Goal: Task Accomplishment & Management: Manage account settings

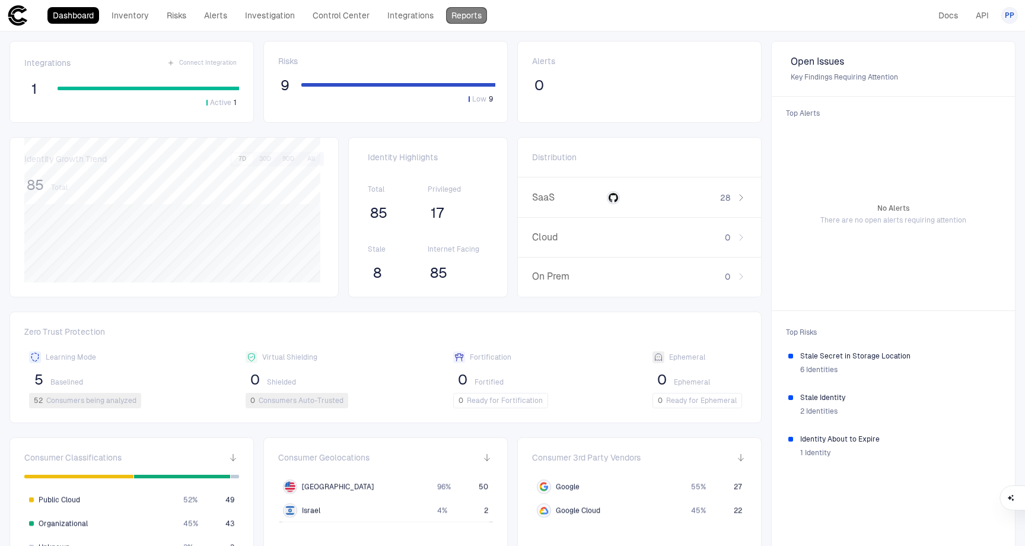
click at [457, 15] on link "Reports" at bounding box center [466, 15] width 41 height 17
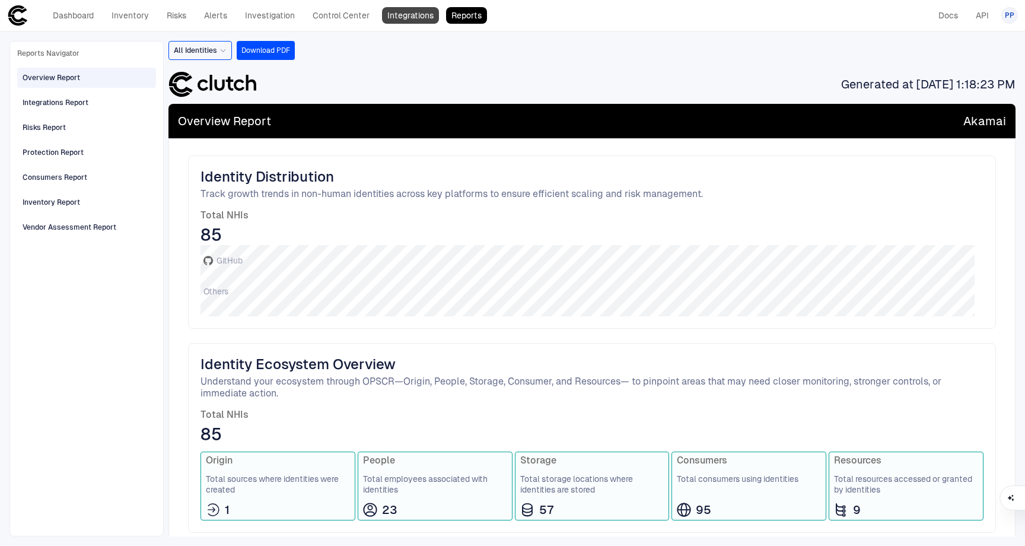
click at [424, 20] on link "Integrations" at bounding box center [410, 15] width 57 height 17
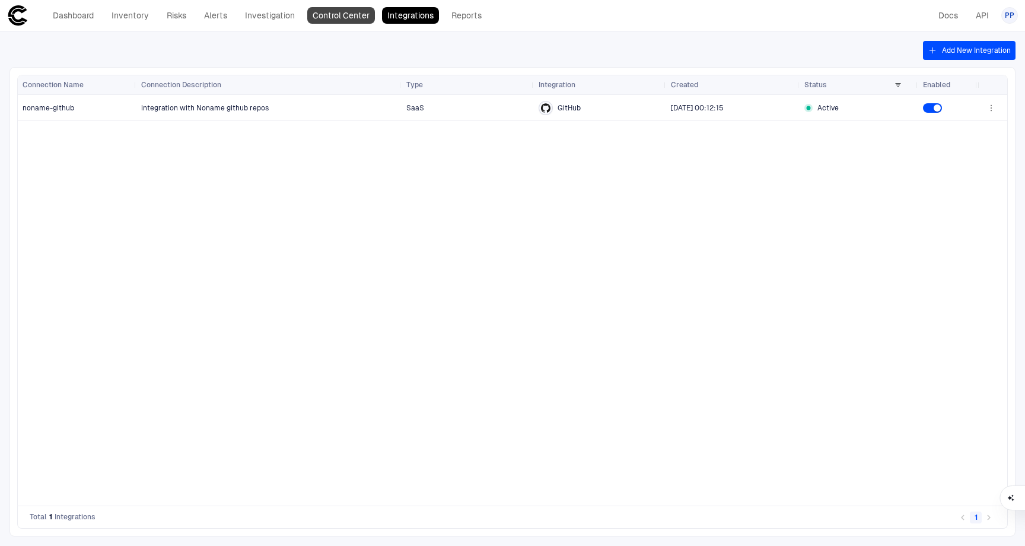
click at [351, 12] on link "Control Center" at bounding box center [341, 15] width 68 height 17
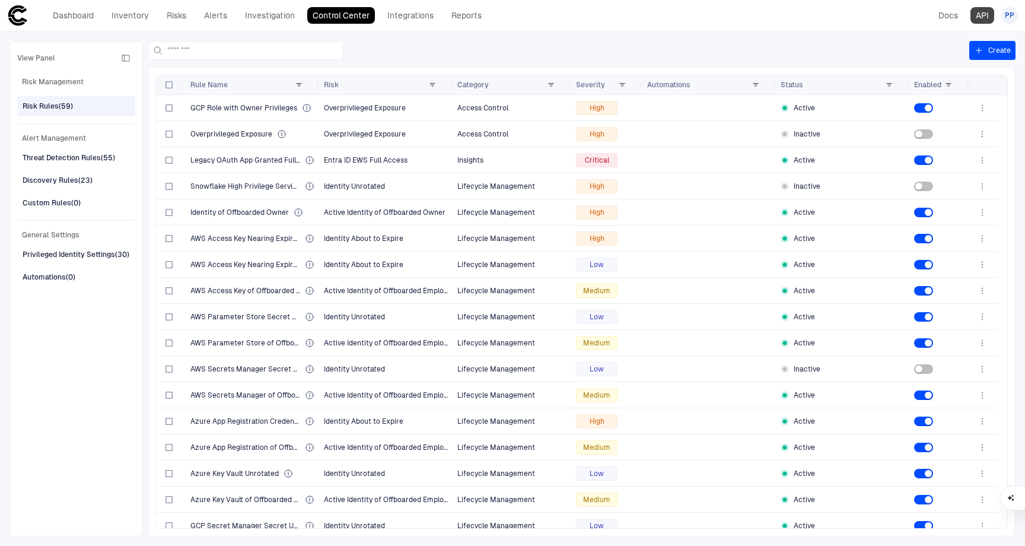
click at [984, 15] on link "API" at bounding box center [982, 15] width 24 height 17
click at [1010, 14] on span "PP" at bounding box center [1009, 15] width 9 height 9
click at [962, 79] on span "Admin Settings" at bounding box center [951, 75] width 50 height 9
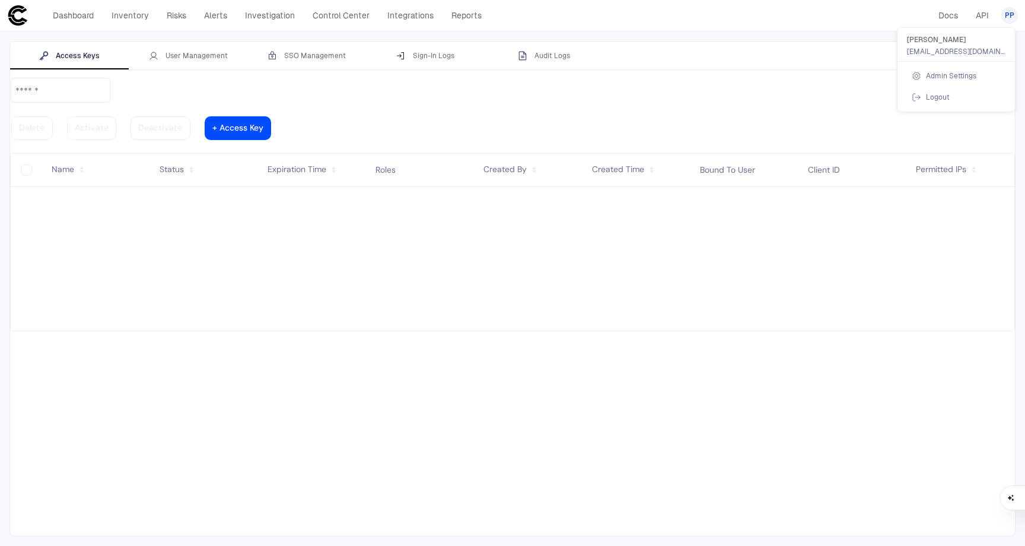
click at [439, 54] on div at bounding box center [512, 273] width 1025 height 546
click at [437, 57] on div "Sign-In Logs" at bounding box center [425, 55] width 58 height 9
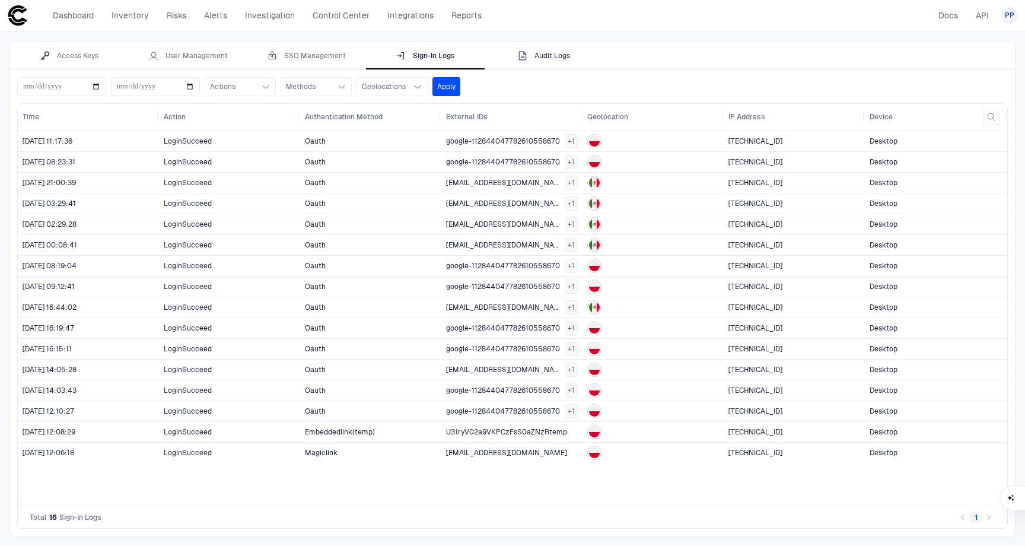
click at [558, 55] on div "Audit Logs" at bounding box center [544, 55] width 52 height 9
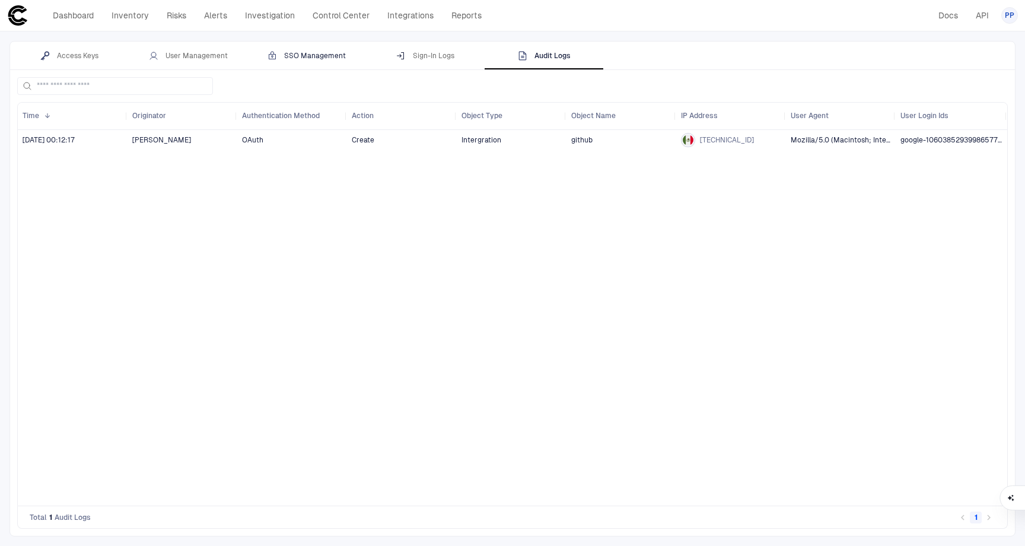
click at [310, 56] on div "SSO Management" at bounding box center [307, 55] width 78 height 9
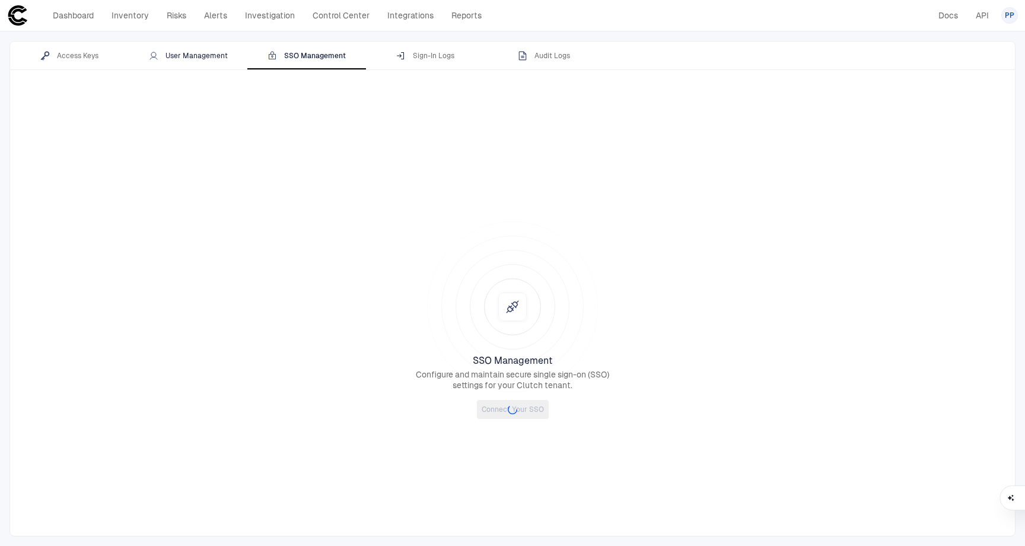
click at [203, 55] on div "User Management" at bounding box center [188, 55] width 79 height 9
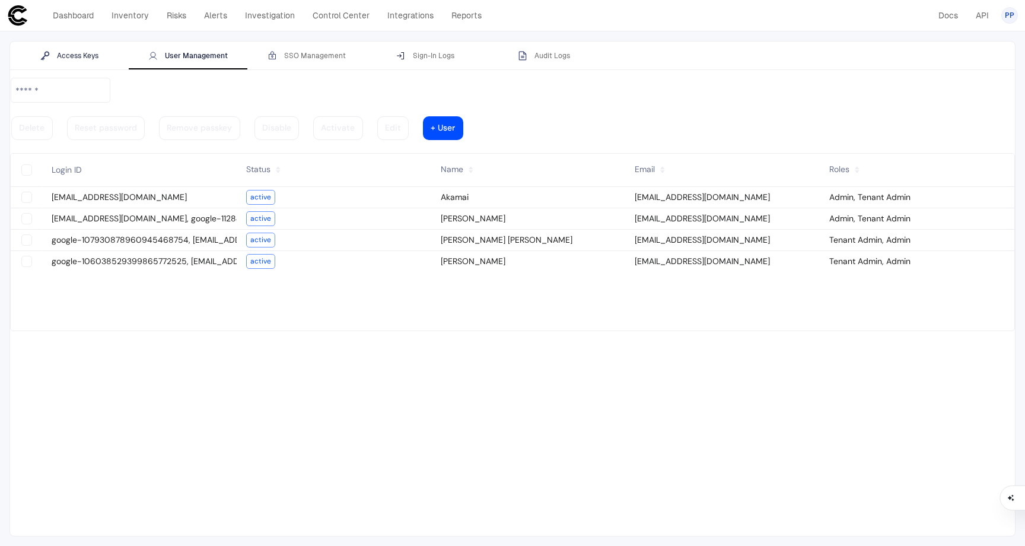
click at [79, 55] on div "Access Keys" at bounding box center [69, 55] width 58 height 9
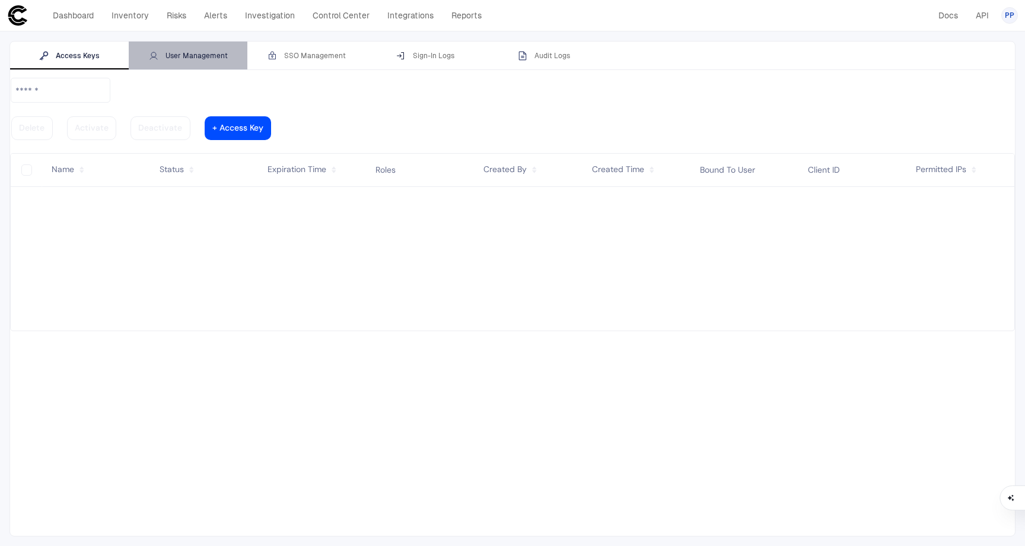
click at [165, 55] on div "User Management" at bounding box center [188, 55] width 79 height 9
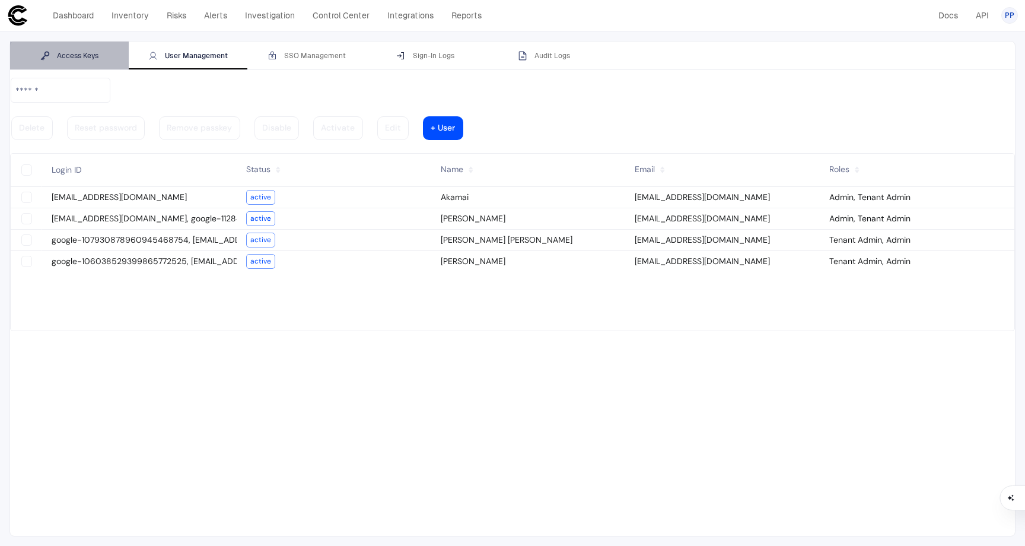
click at [82, 54] on div "Access Keys" at bounding box center [69, 55] width 58 height 9
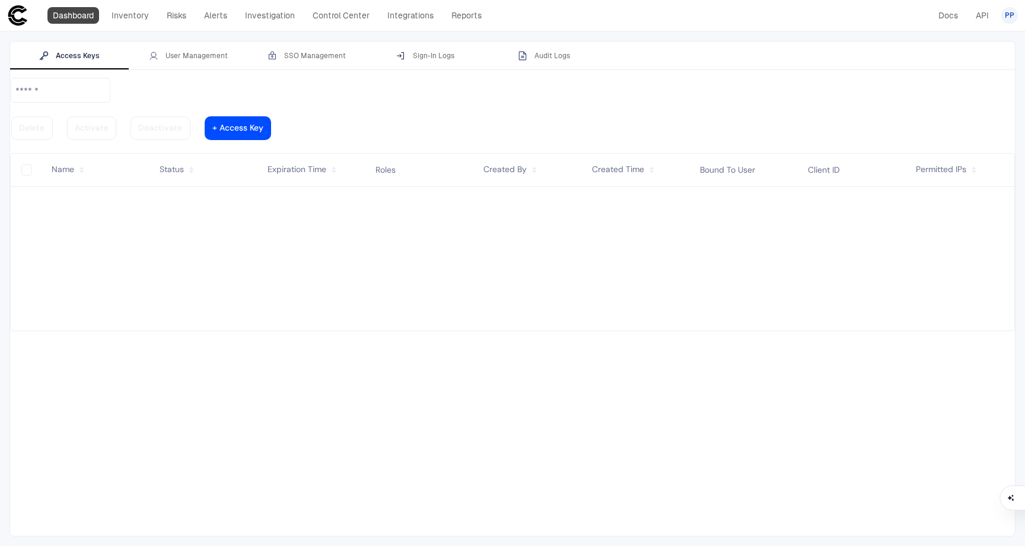
click at [85, 17] on link "Dashboard" at bounding box center [73, 15] width 52 height 17
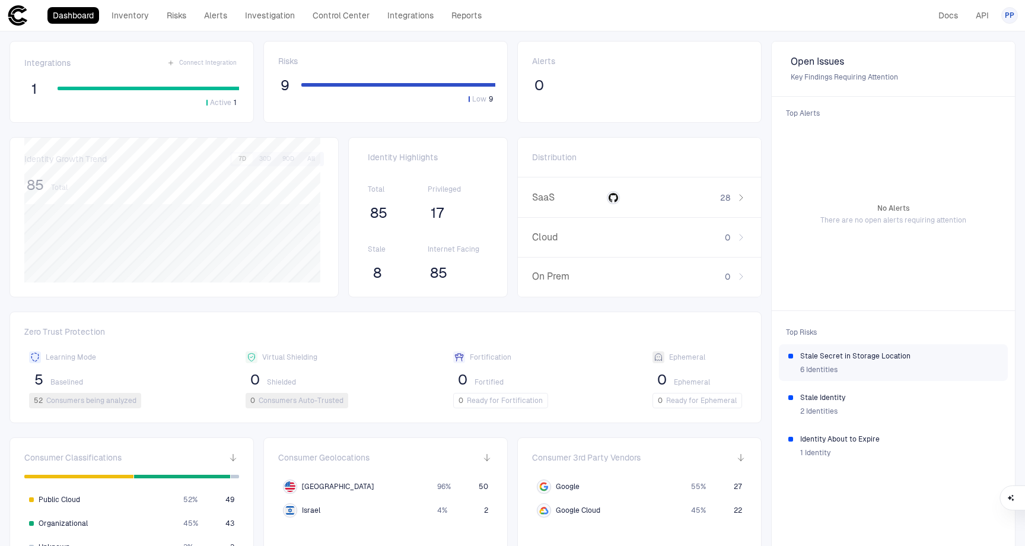
click at [836, 367] on div "6 Identities" at bounding box center [899, 370] width 198 height 18
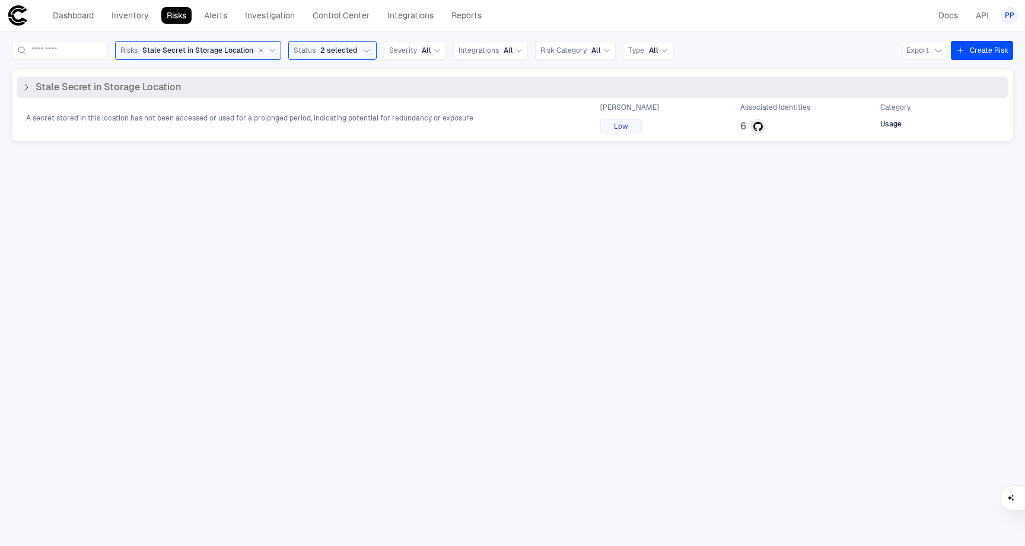
click at [459, 122] on span "A secret stored in this location has not been accessed or used for a prolonged …" at bounding box center [249, 117] width 447 height 9
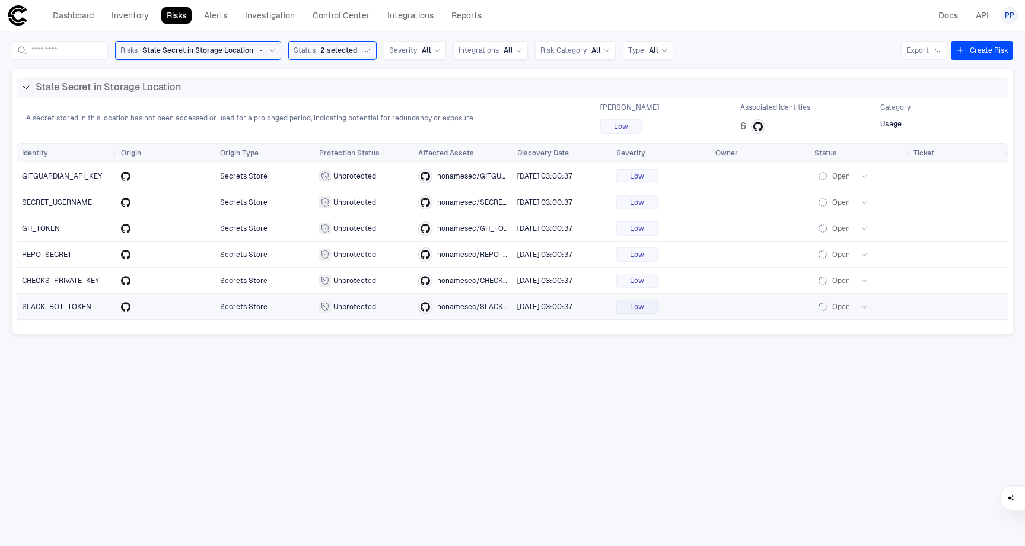
click at [233, 307] on span "Secrets Store" at bounding box center [243, 307] width 47 height 8
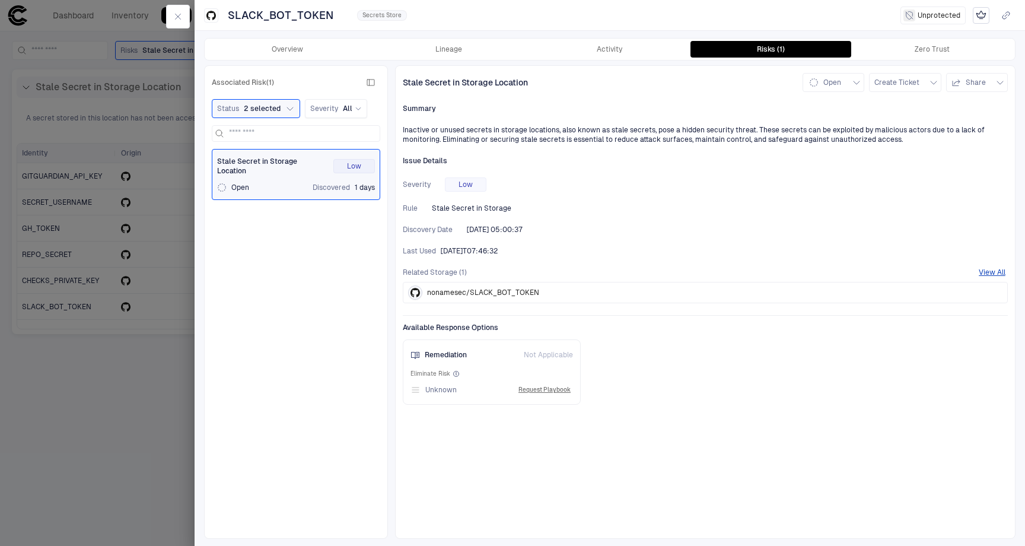
click at [165, 161] on div at bounding box center [512, 273] width 1025 height 546
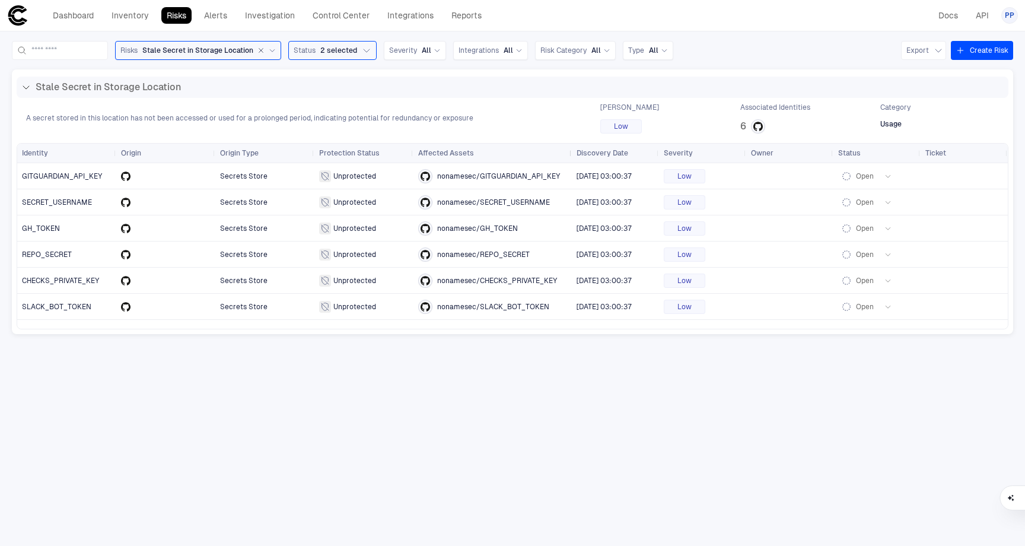
drag, startPoint x: 511, startPoint y: 152, endPoint x: 571, endPoint y: 155, distance: 59.4
click at [571, 155] on div at bounding box center [571, 153] width 5 height 19
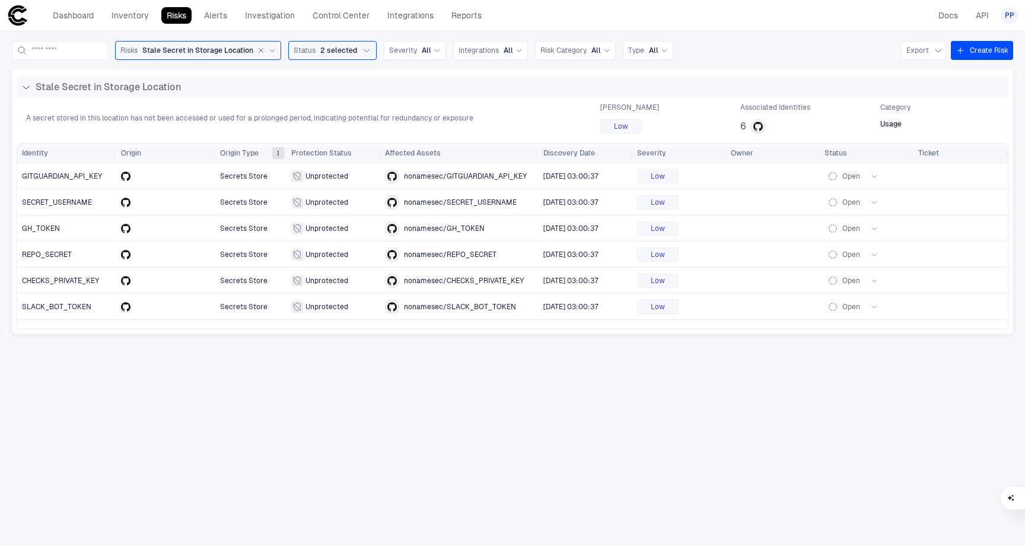
drag, startPoint x: 314, startPoint y: 153, endPoint x: 278, endPoint y: 153, distance: 36.2
click at [278, 153] on div "Origin Type" at bounding box center [250, 153] width 71 height 19
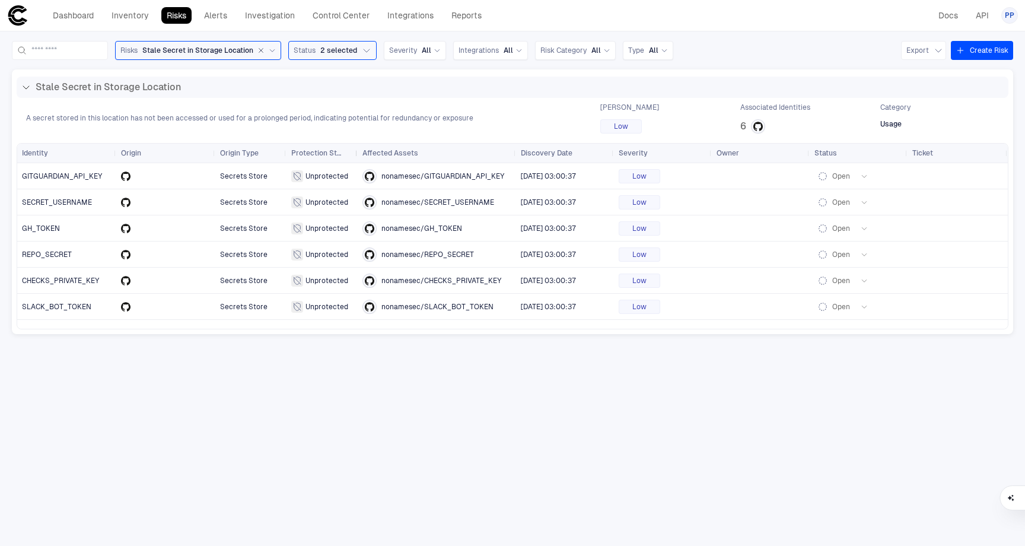
drag, startPoint x: 378, startPoint y: 149, endPoint x: 355, endPoint y: 151, distance: 23.8
click at [355, 151] on div at bounding box center [357, 153] width 5 height 19
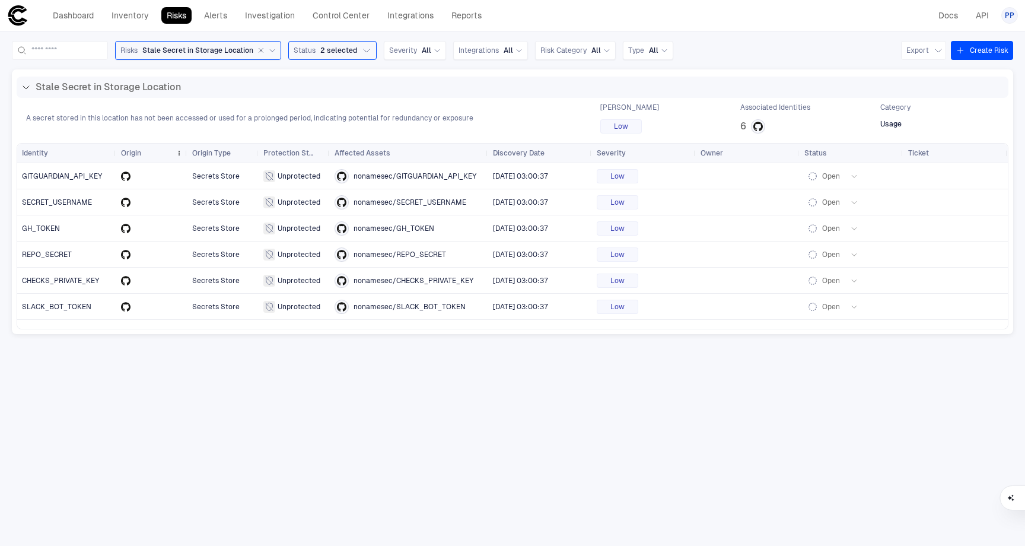
drag, startPoint x: 214, startPoint y: 152, endPoint x: 131, endPoint y: 153, distance: 83.0
click at [131, 153] on div "Origin" at bounding box center [151, 153] width 71 height 19
click at [424, 17] on link "Integrations" at bounding box center [410, 15] width 57 height 17
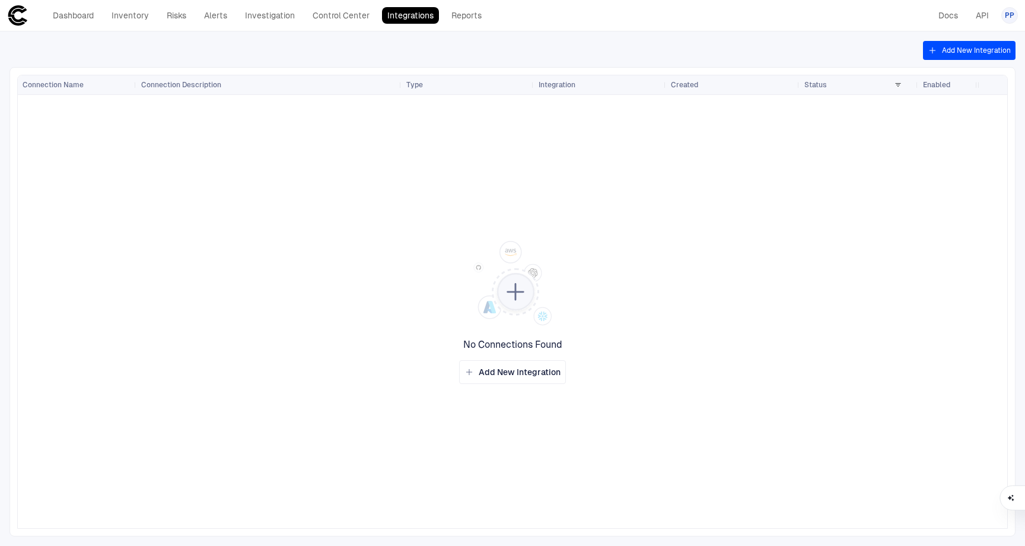
click at [994, 53] on button "Add New Integration" at bounding box center [969, 50] width 93 height 19
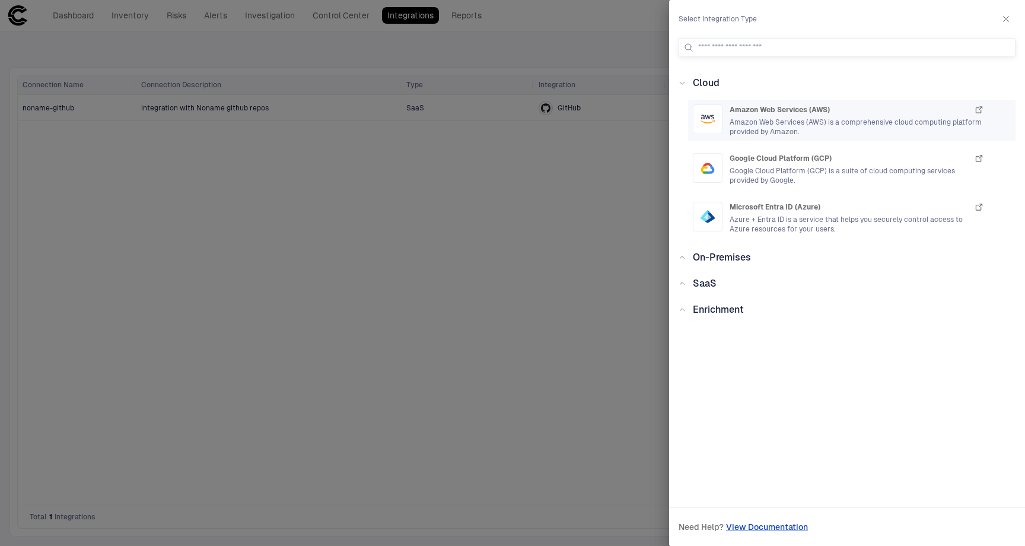
click at [768, 121] on span "Amazon Web Services (AWS) is a comprehensive cloud computing platform provided …" at bounding box center [857, 126] width 254 height 19
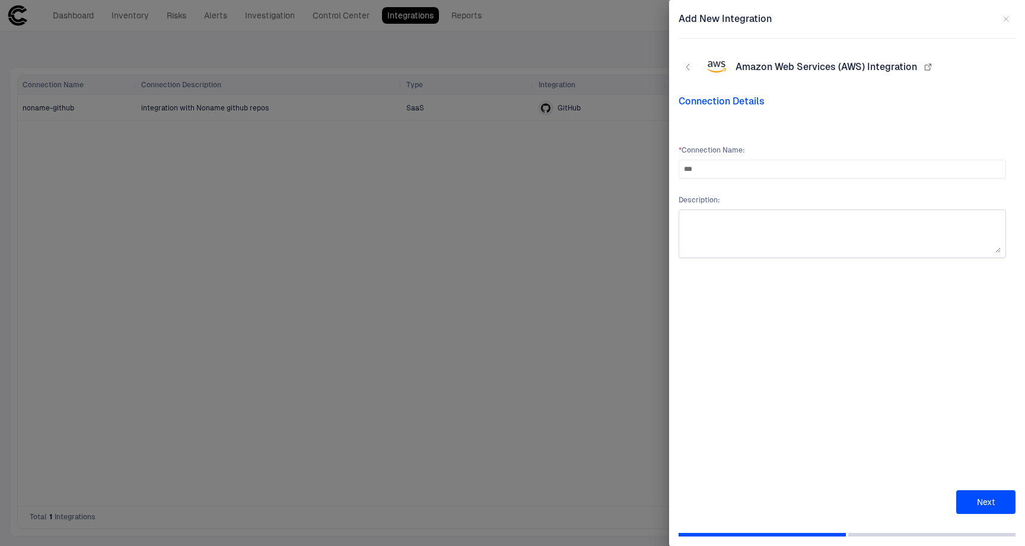
type input "***"
click at [744, 216] on textarea at bounding box center [842, 234] width 317 height 38
type textarea "***"
click at [975, 493] on button "Next" at bounding box center [985, 502] width 59 height 24
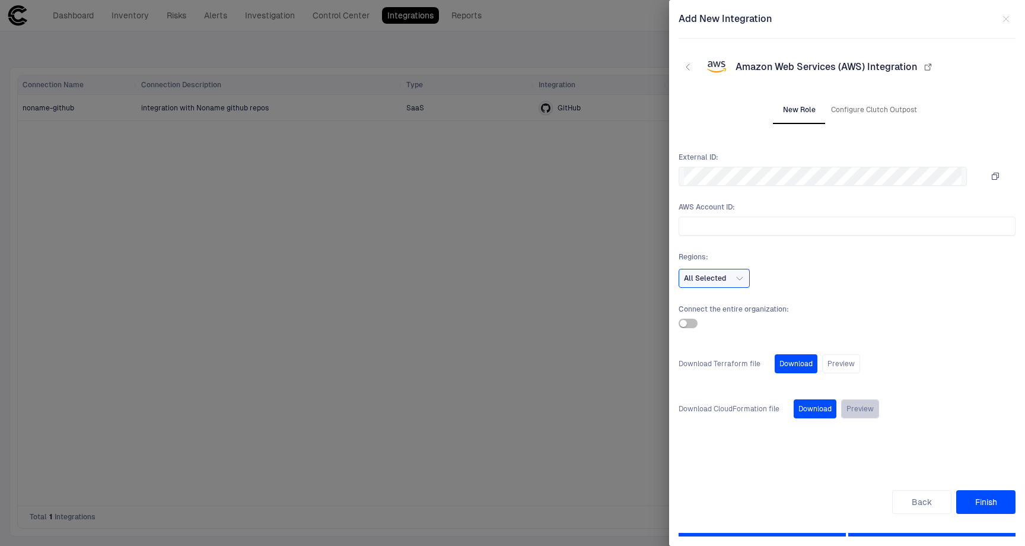
click at [856, 409] on button "Preview" at bounding box center [860, 408] width 38 height 19
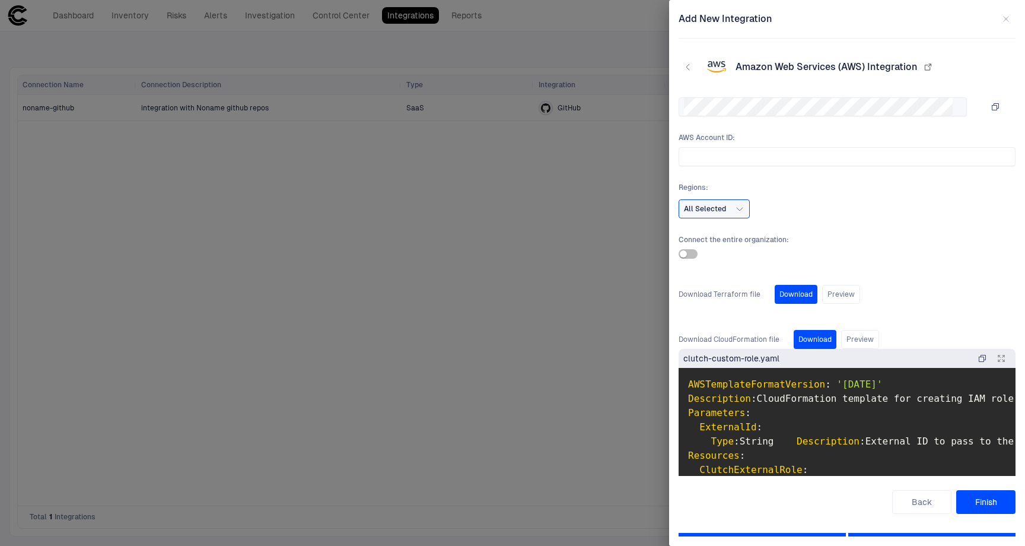
scroll to position [89, 0]
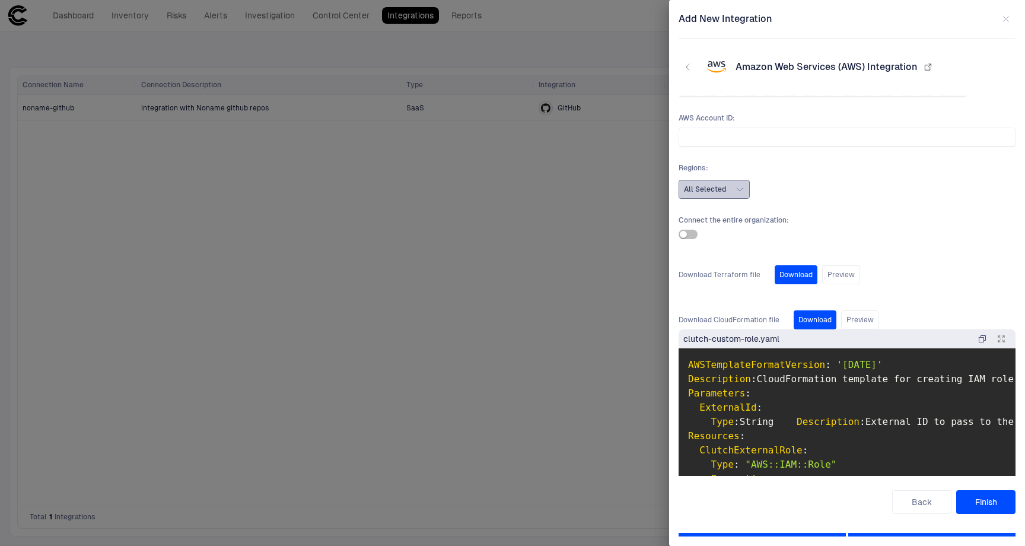
click at [743, 193] on icon "button" at bounding box center [739, 188] width 9 height 9
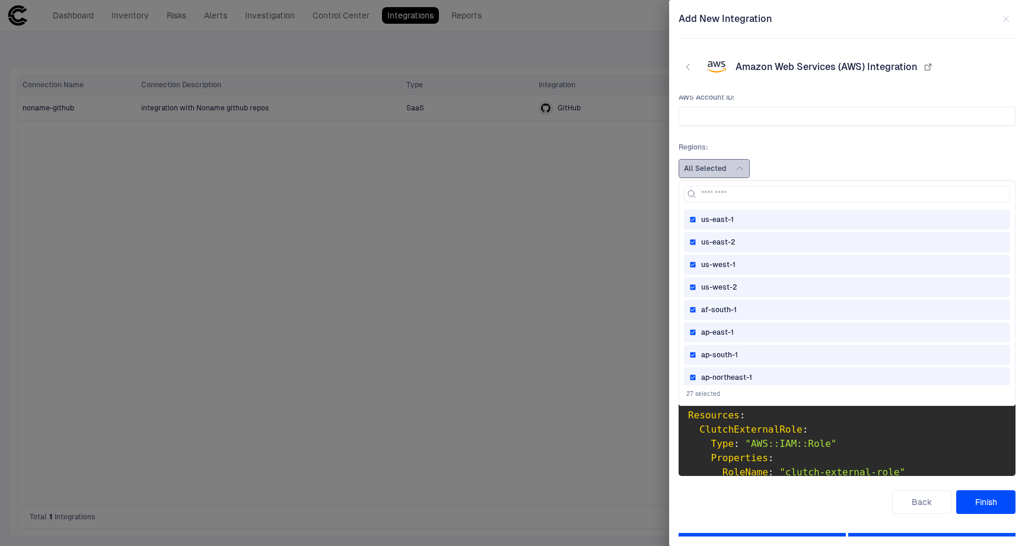
click at [734, 173] on button "All Selected" at bounding box center [714, 168] width 71 height 19
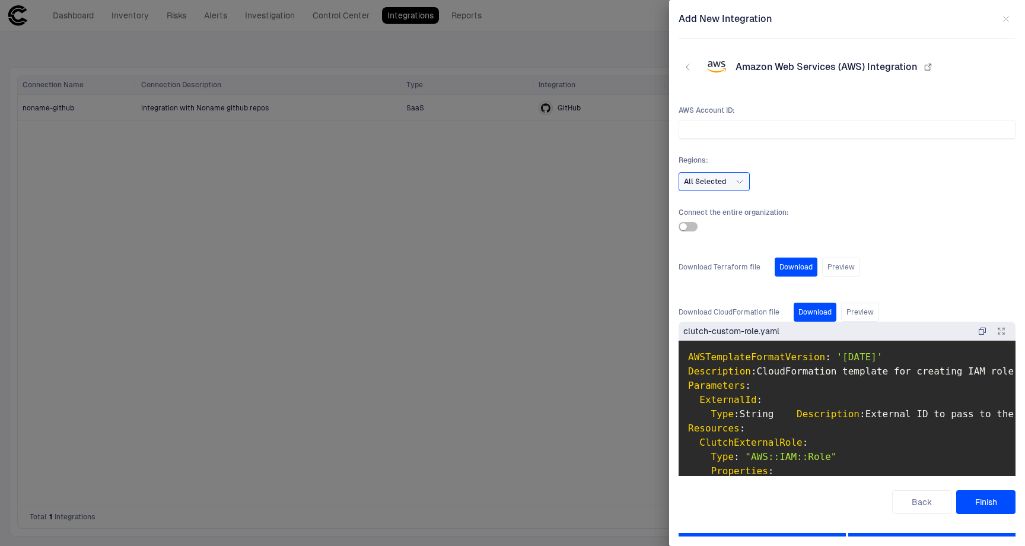
scroll to position [109, 0]
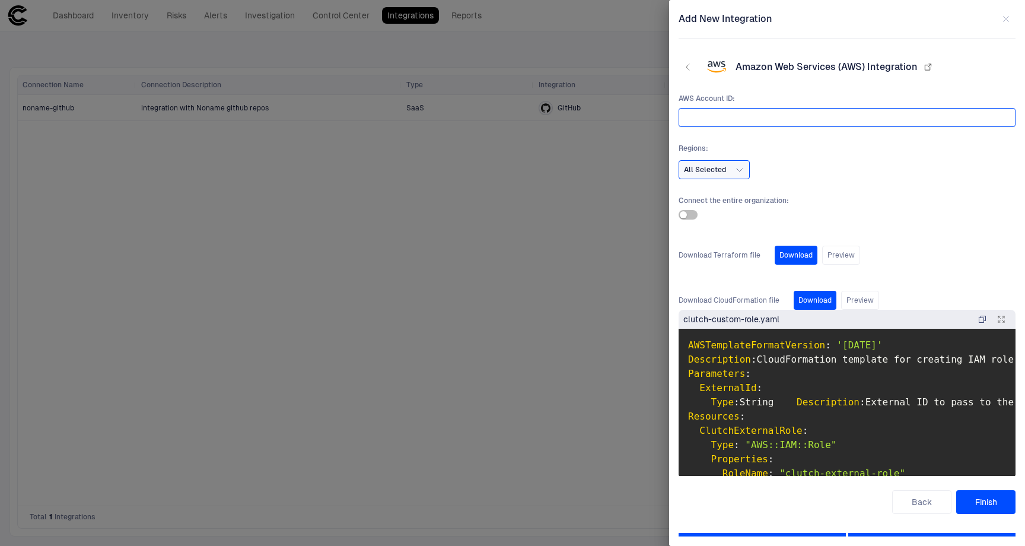
click at [759, 116] on input "text" at bounding box center [847, 118] width 326 height 18
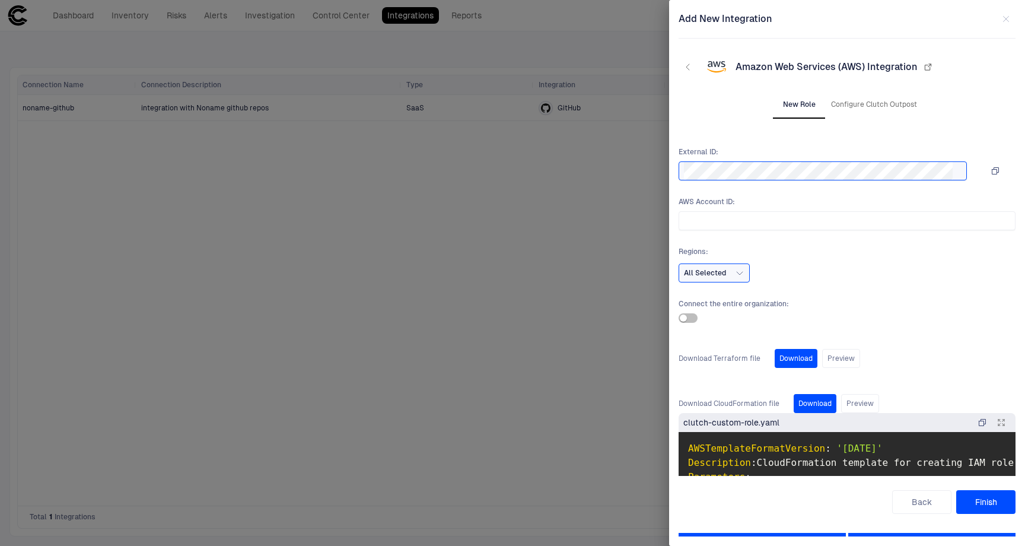
scroll to position [0, 0]
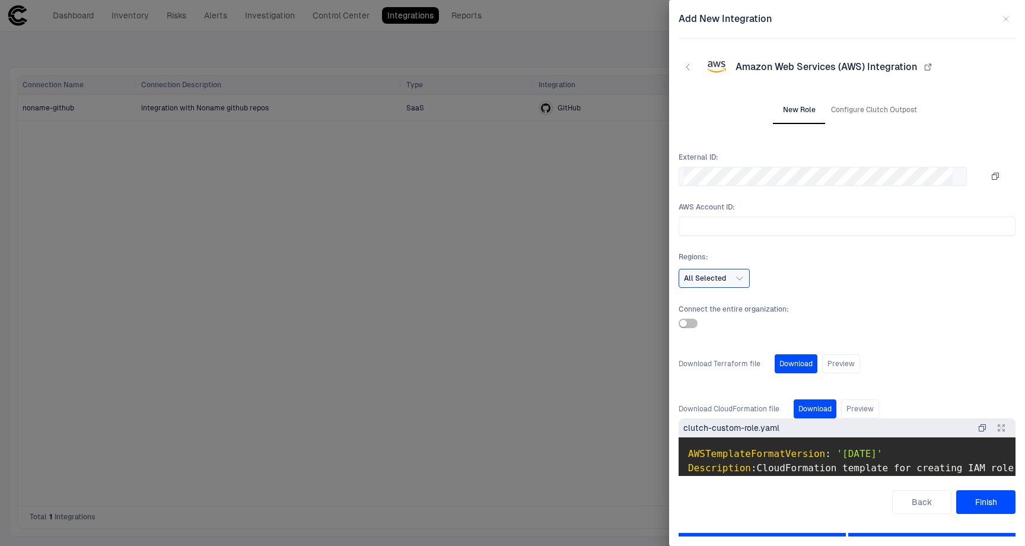
click at [991, 176] on icon "button" at bounding box center [995, 175] width 9 height 9
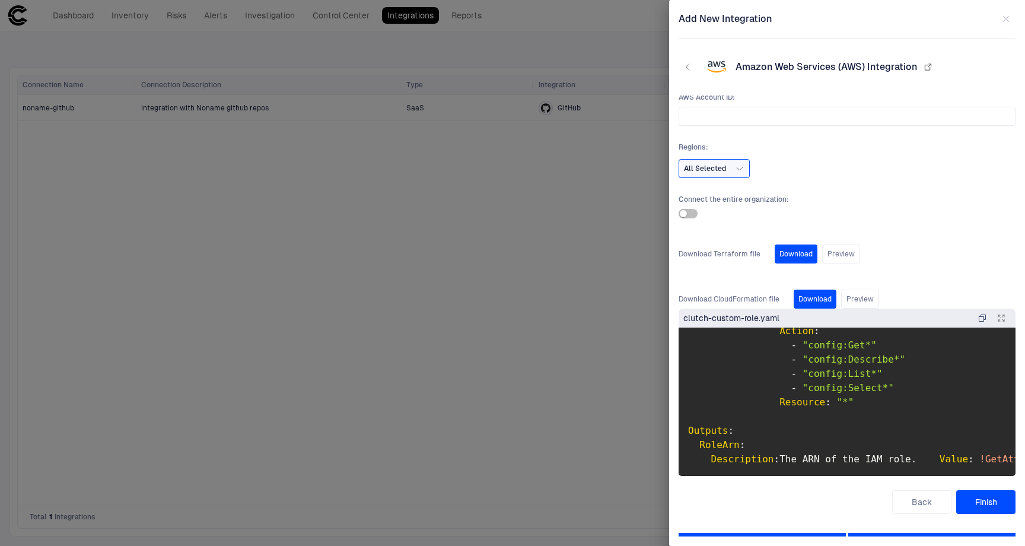
scroll to position [1218, 0]
click at [921, 499] on button "Back" at bounding box center [921, 502] width 59 height 24
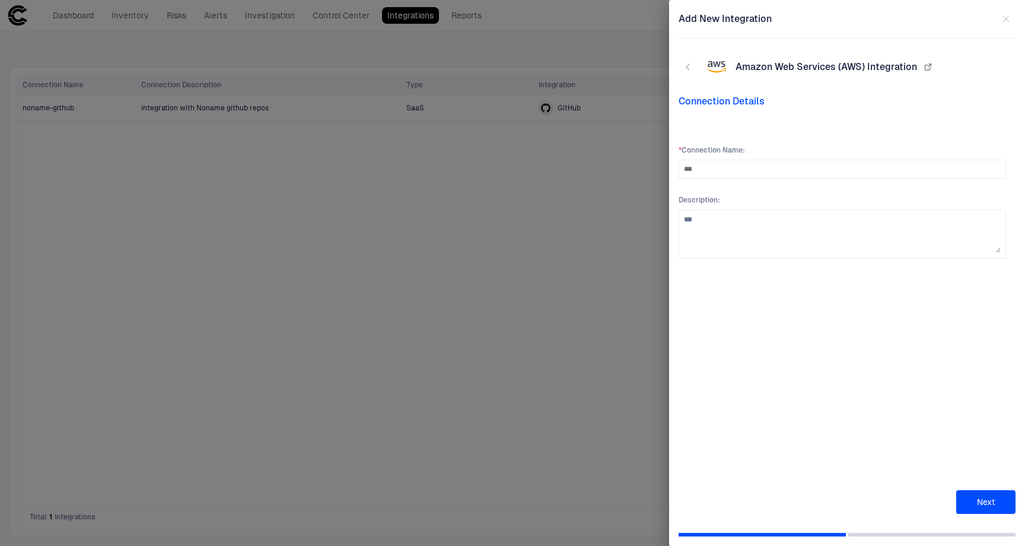
click at [966, 498] on button "Next" at bounding box center [985, 502] width 59 height 24
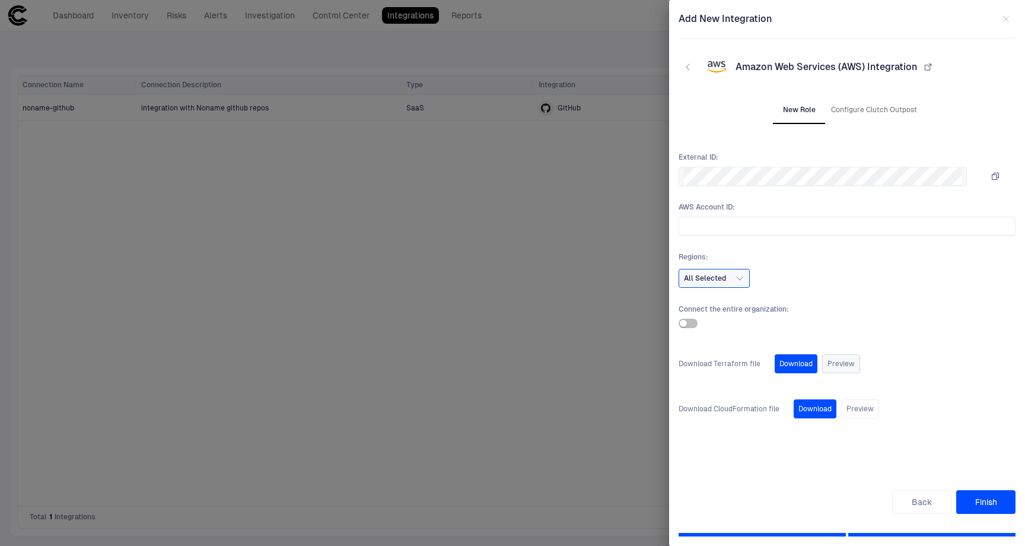
click at [841, 367] on button "Preview" at bounding box center [841, 363] width 38 height 19
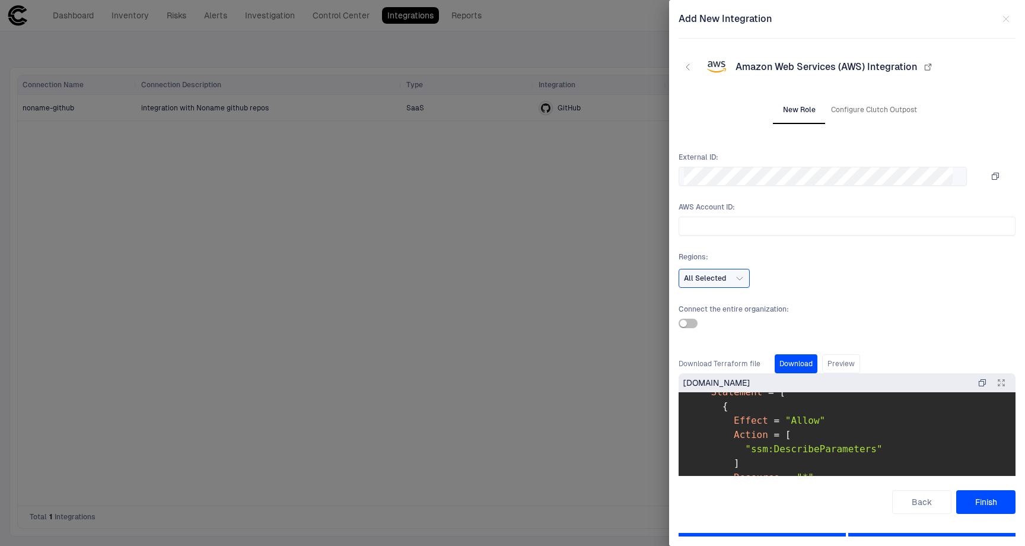
scroll to position [1132, 0]
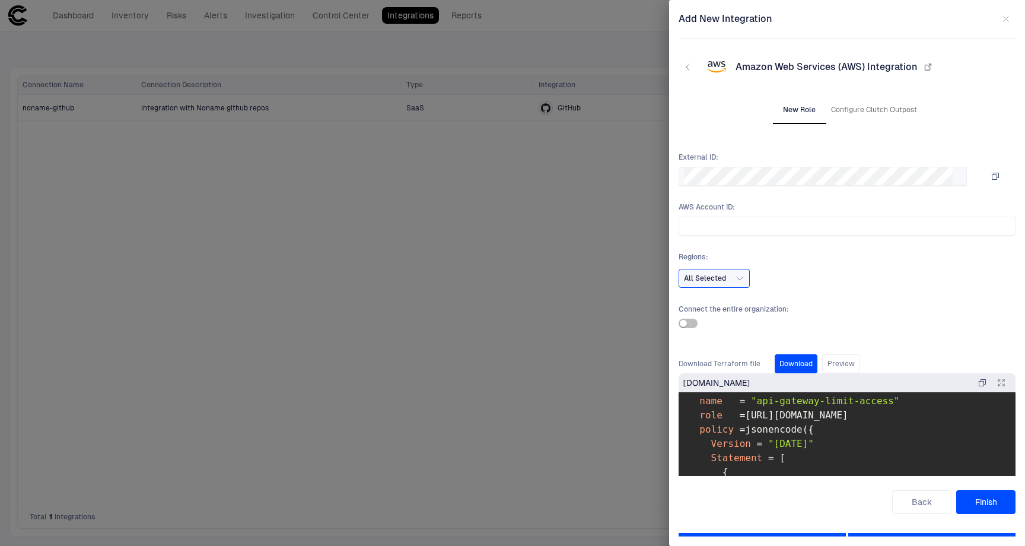
click at [583, 40] on div at bounding box center [512, 273] width 1025 height 546
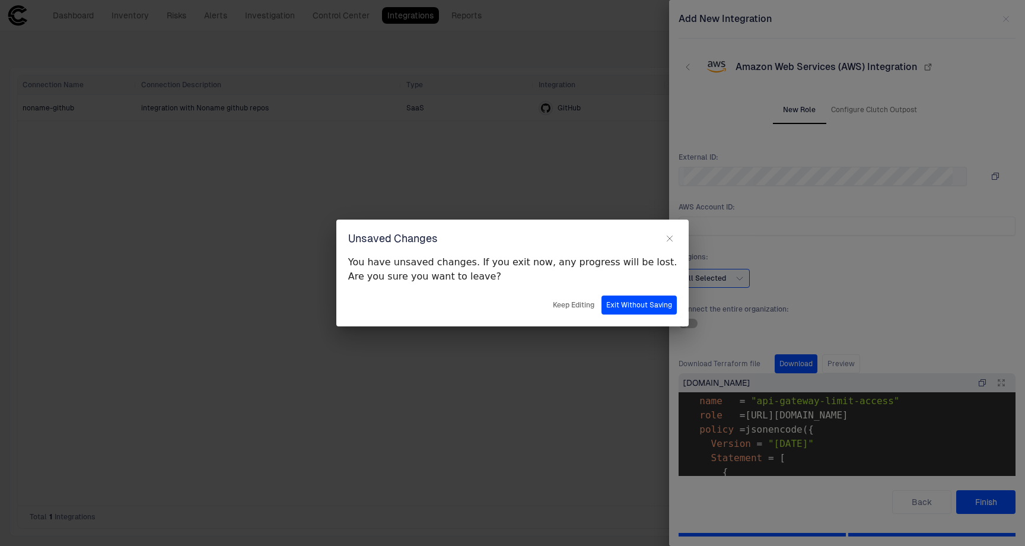
click at [613, 301] on button "Exit Without Saving" at bounding box center [638, 304] width 75 height 19
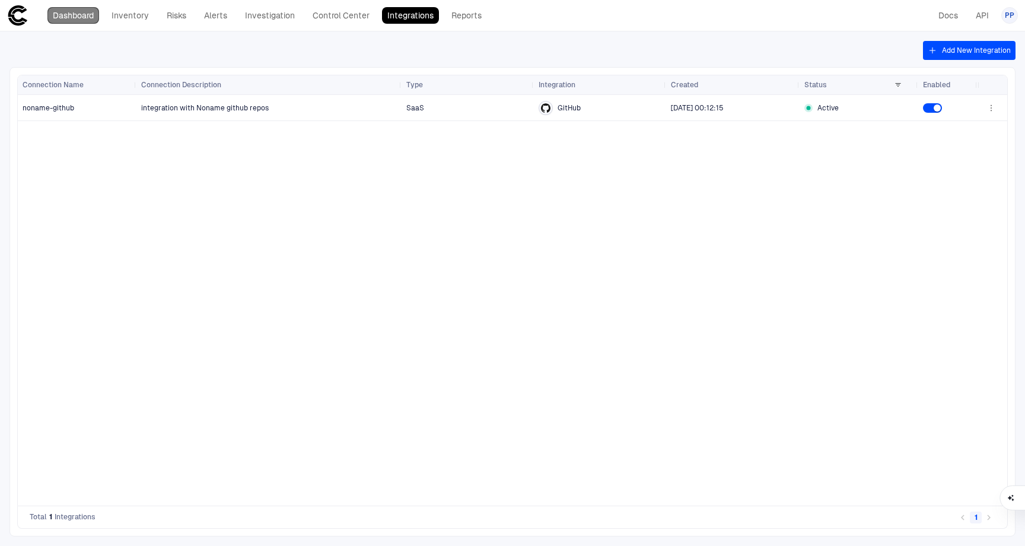
click at [78, 14] on link "Dashboard" at bounding box center [73, 15] width 52 height 17
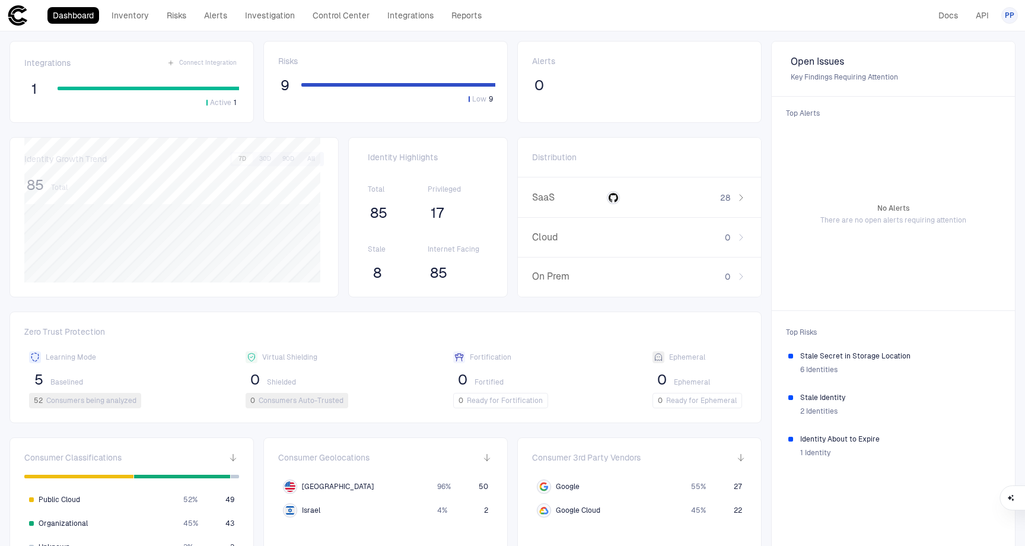
click at [1008, 18] on span "PP" at bounding box center [1009, 15] width 9 height 9
click at [968, 82] on li "Admin Settings" at bounding box center [956, 75] width 108 height 19
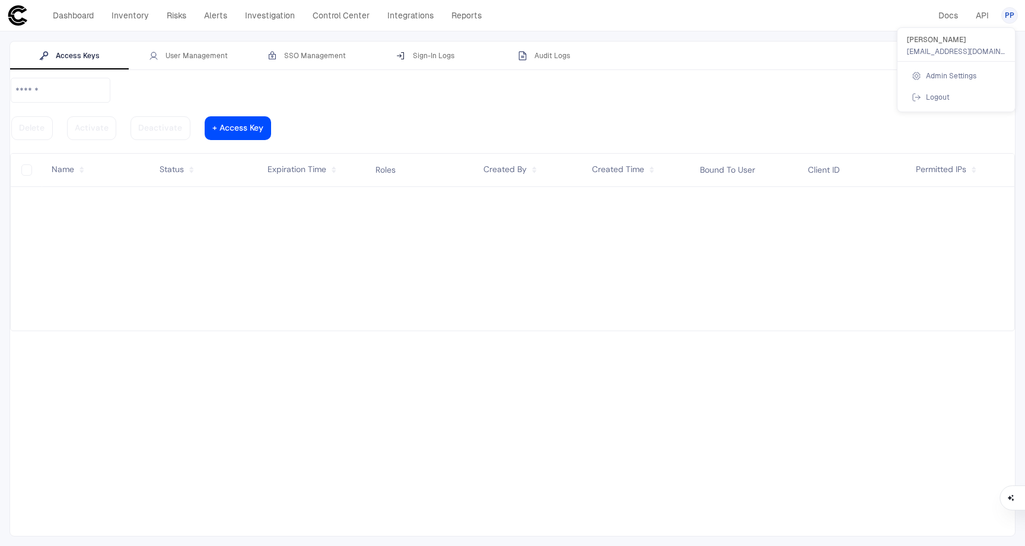
click at [173, 59] on div at bounding box center [512, 273] width 1025 height 546
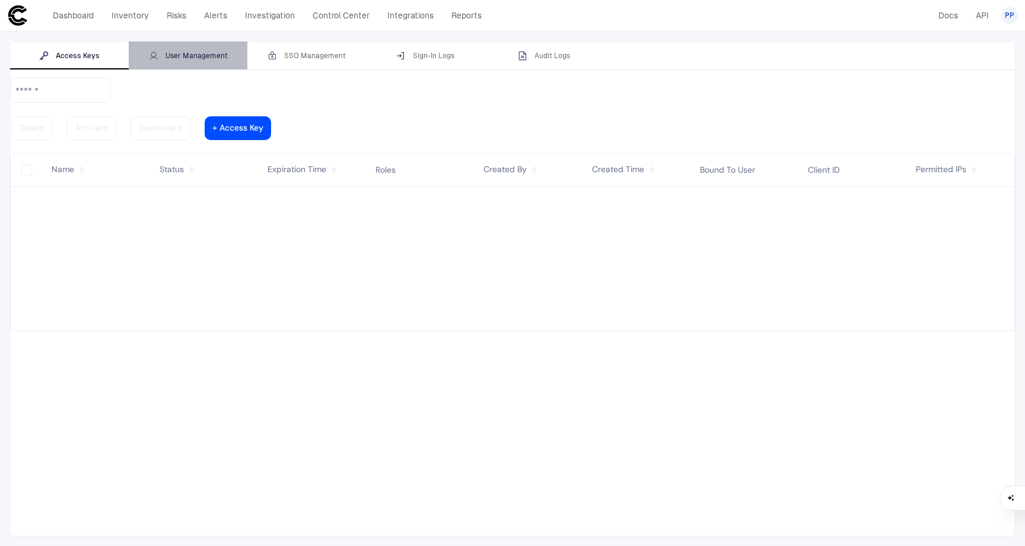
click at [182, 54] on div "User Management" at bounding box center [188, 55] width 79 height 9
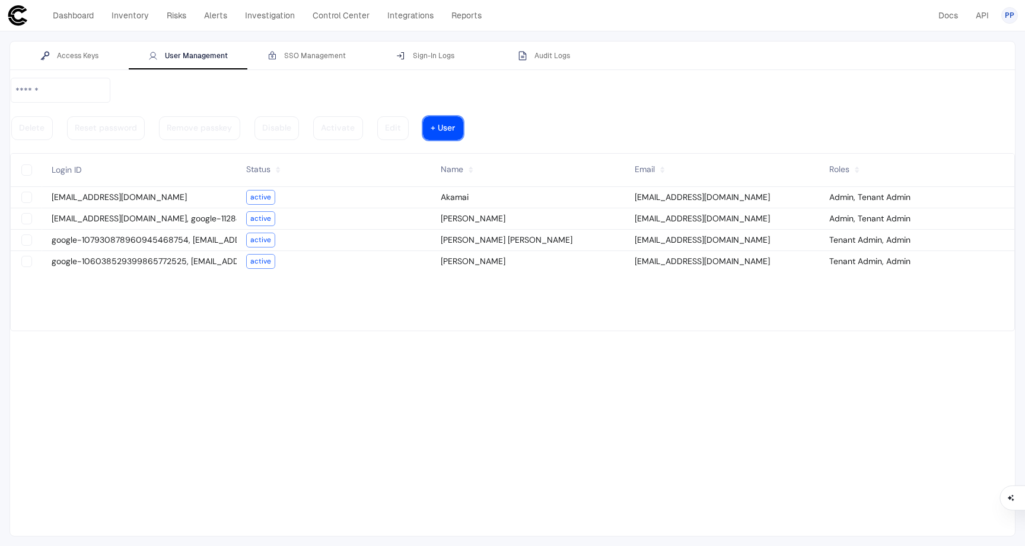
click at [463, 116] on vaadin-button "+ User" at bounding box center [443, 128] width 40 height 24
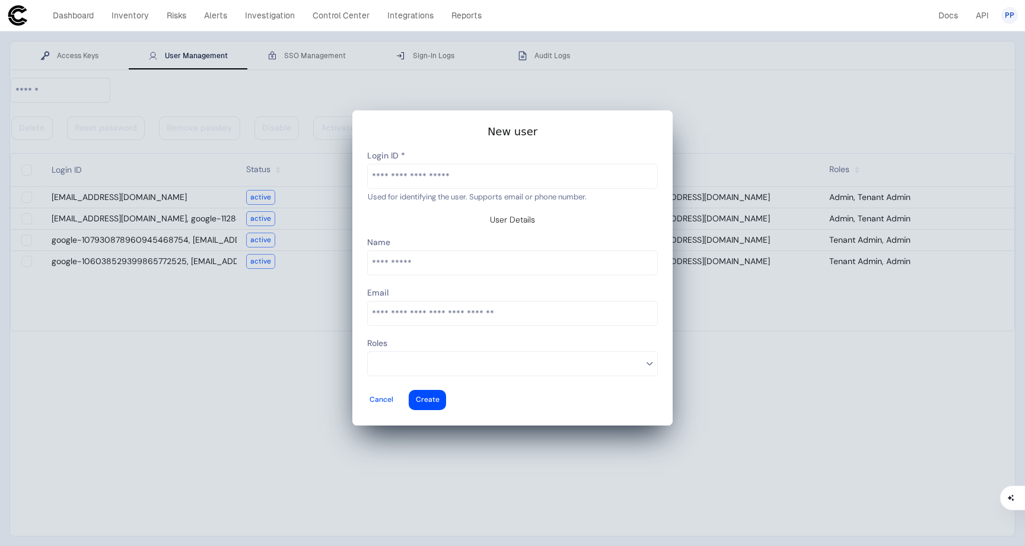
click at [435, 185] on input "text" at bounding box center [512, 176] width 289 height 24
type input "**********"
type vaadin-text-field "[EMAIL_ADDRESS][DOMAIN_NAME]"
type descope-text-field "[EMAIL_ADDRESS][DOMAIN_NAME]"
type input "**********"
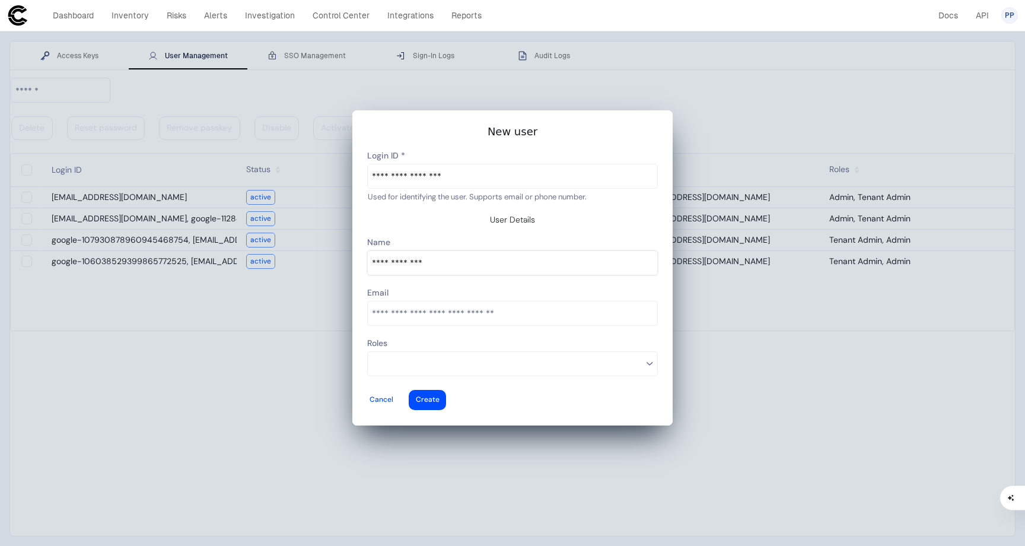
type vaadin-text-field "[PERSON_NAME]"
type descope-text-field "[PERSON_NAME]"
click at [408, 356] on input at bounding box center [507, 363] width 270 height 15
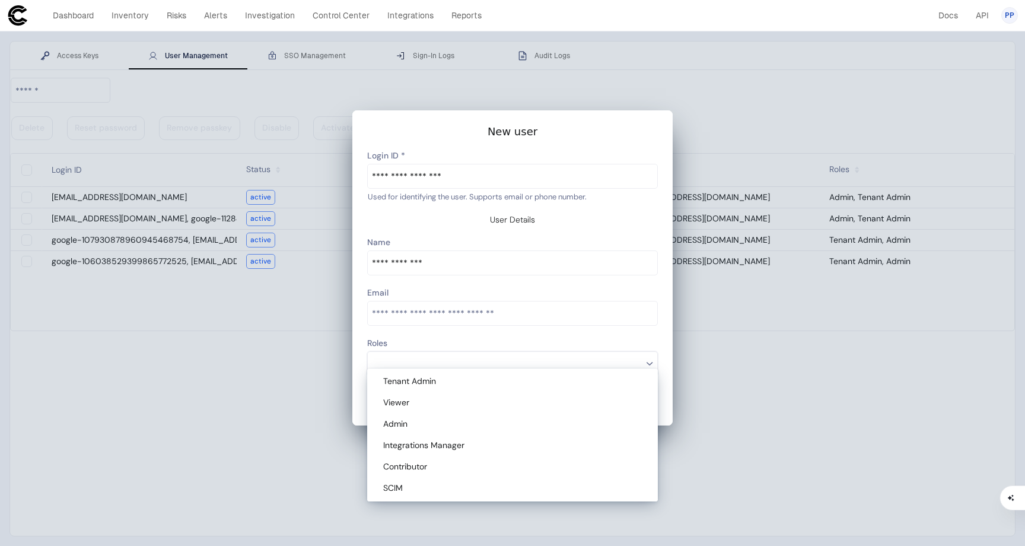
click at [419, 386] on span "Tenant Admin" at bounding box center [409, 380] width 53 height 11
type descope-multi-select-combo-box "Tenant Admin"
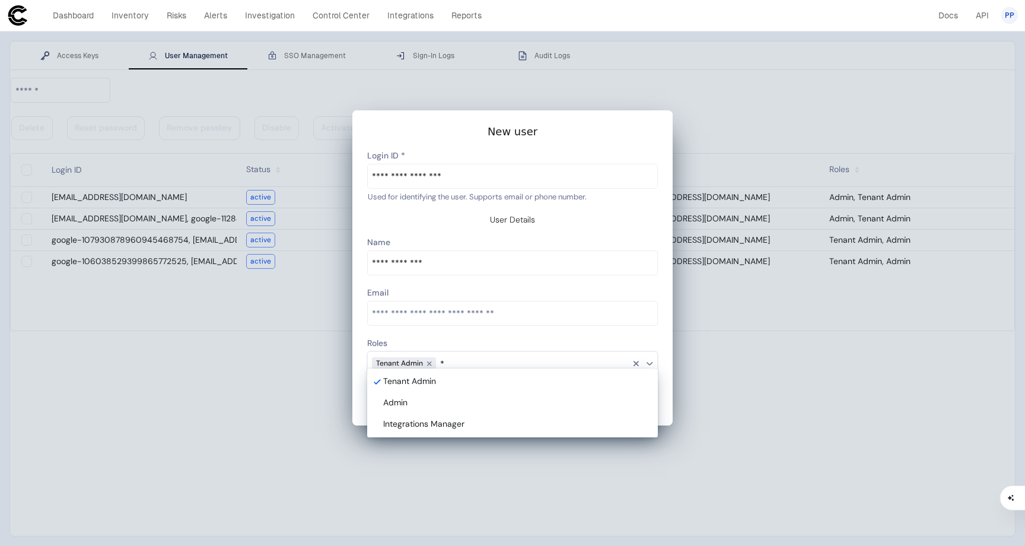
type input "**"
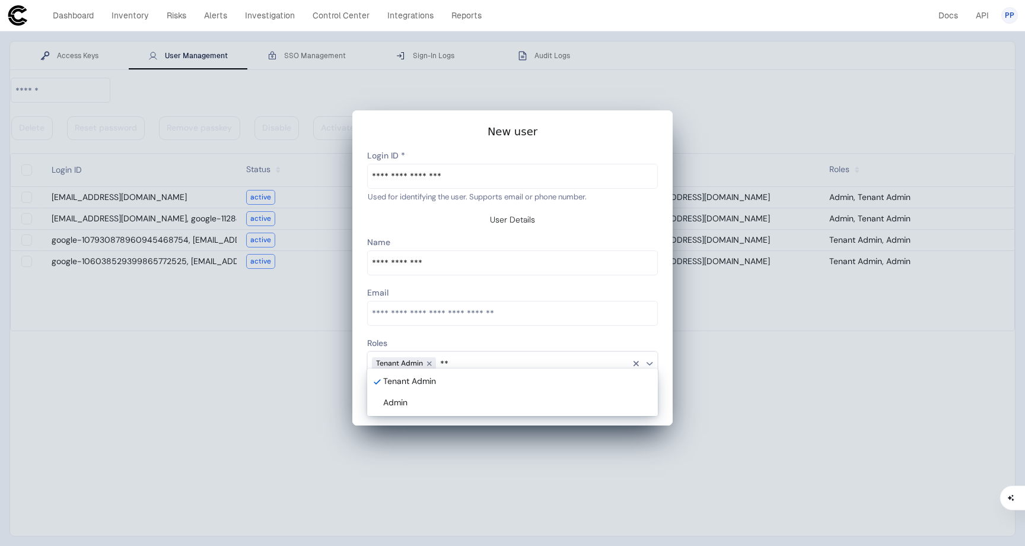
click at [406, 399] on span "Admin" at bounding box center [395, 402] width 24 height 11
type vaadin-multi-select-combo-box "ad"
type descope-multi-select-combo-box "Tenant Admin,Admin"
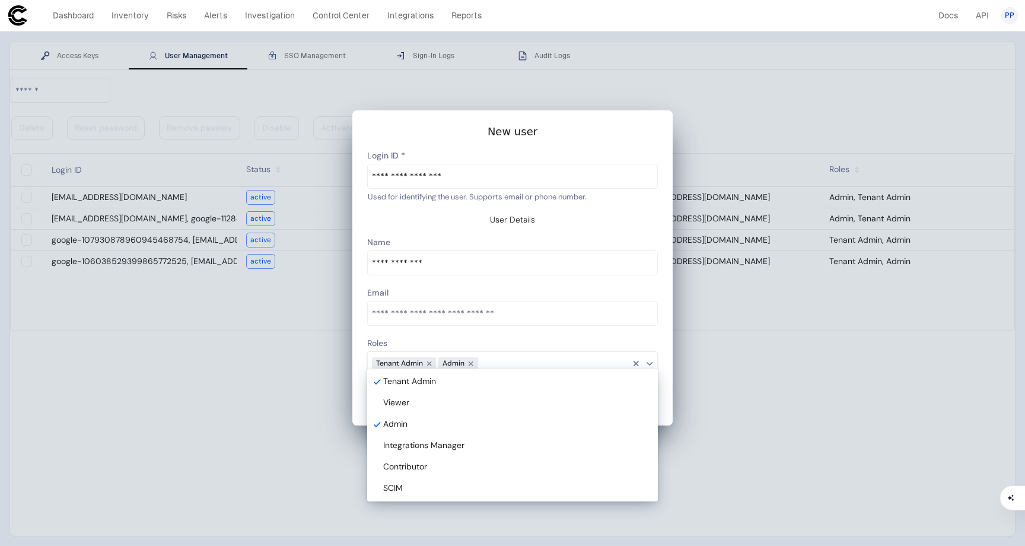
click at [529, 356] on input at bounding box center [554, 363] width 152 height 15
drag, startPoint x: 438, startPoint y: 418, endPoint x: 442, endPoint y: 409, distance: 9.6
click at [439, 417] on vaadin-multi-select-combo-box-item "Admin" at bounding box center [513, 423] width 286 height 21
type descope-multi-select-combo-box "Tenant Admin"
click at [441, 380] on div "Tenant Admin" at bounding box center [514, 381] width 263 height 11
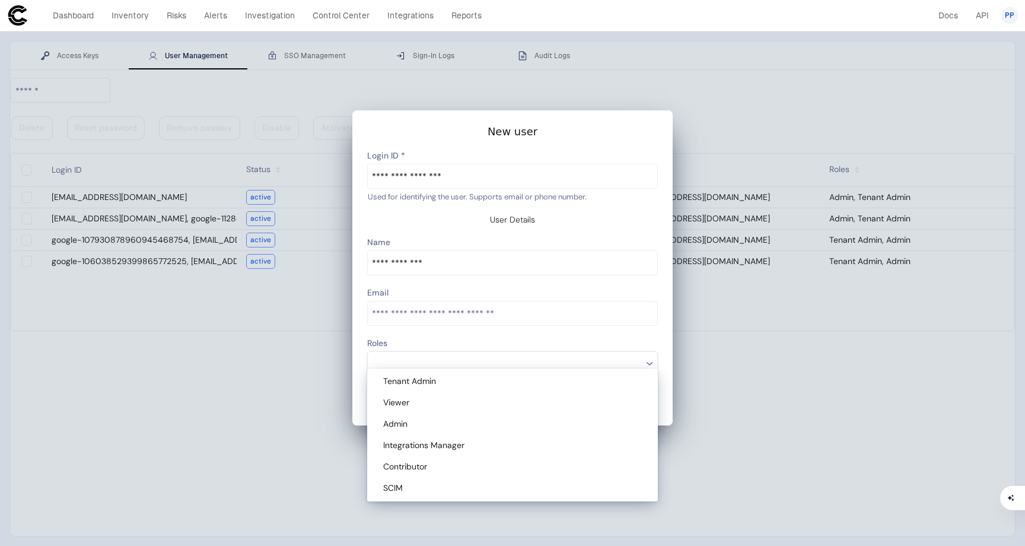
drag, startPoint x: 431, startPoint y: 420, endPoint x: 435, endPoint y: 413, distance: 7.7
click at [431, 419] on div "Admin" at bounding box center [514, 424] width 263 height 11
click at [432, 384] on span "Tenant Admin" at bounding box center [409, 380] width 53 height 11
type descope-multi-select-combo-box "Admin"
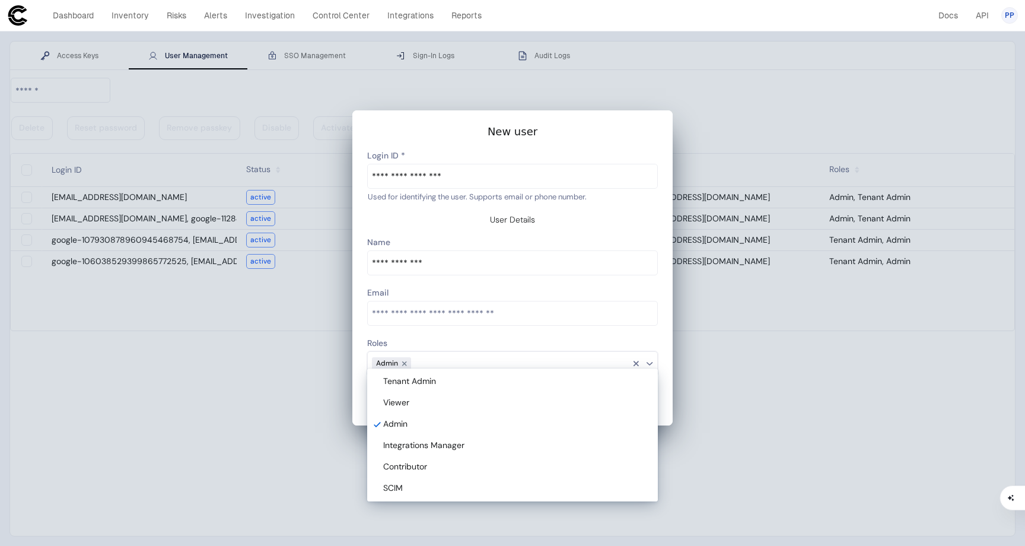
click at [428, 420] on div "Admin" at bounding box center [514, 424] width 263 height 11
drag, startPoint x: 436, startPoint y: 383, endPoint x: 437, endPoint y: 408, distance: 24.3
click at [436, 384] on div "Tenant Admin" at bounding box center [514, 381] width 263 height 11
click at [432, 419] on div "Admin" at bounding box center [514, 424] width 263 height 11
type descope-multi-select-combo-box "Tenant Admin,Admin"
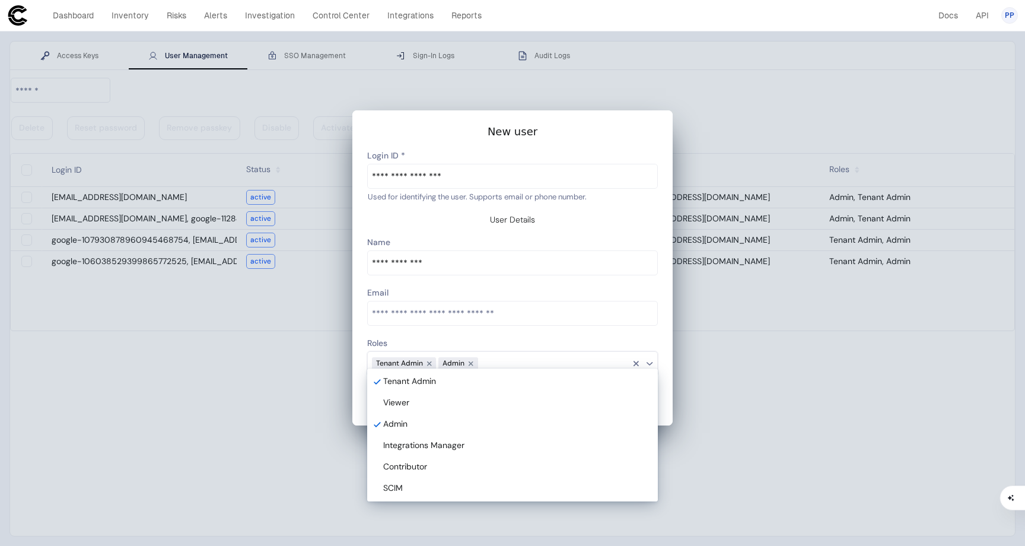
click at [539, 356] on input at bounding box center [554, 363] width 152 height 15
click at [534, 311] on input "email" at bounding box center [512, 313] width 289 height 24
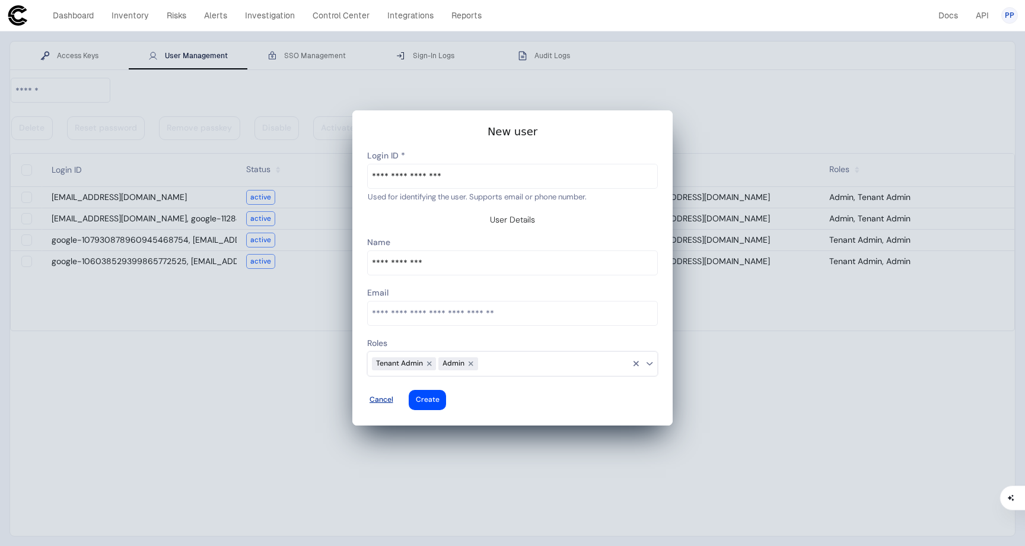
click at [393, 397] on div at bounding box center [382, 399] width 24 height 5
